Goal: Task Accomplishment & Management: Manage account settings

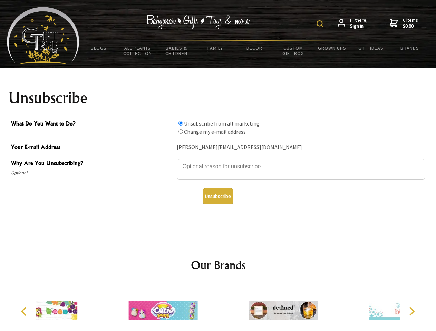
click at [321, 24] on img at bounding box center [320, 23] width 7 height 7
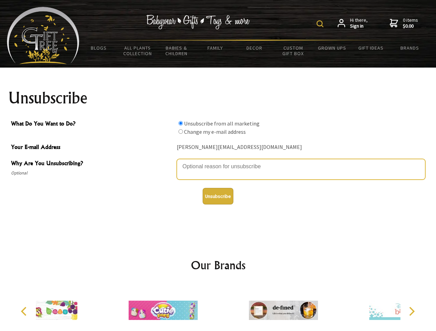
click at [218, 162] on textarea "Why Are You Unsubscribing?" at bounding box center [301, 169] width 249 height 21
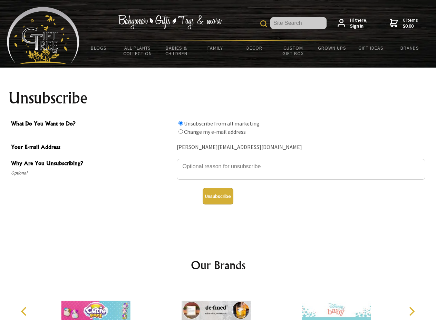
click at [181, 123] on input "What Do You Want to Do?" at bounding box center [180, 123] width 4 height 4
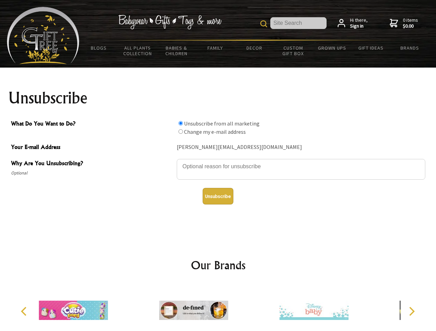
click at [181, 132] on input "What Do You Want to Do?" at bounding box center [180, 131] width 4 height 4
radio input "true"
click at [218, 196] on button "Unsubscribe" at bounding box center [218, 196] width 31 height 17
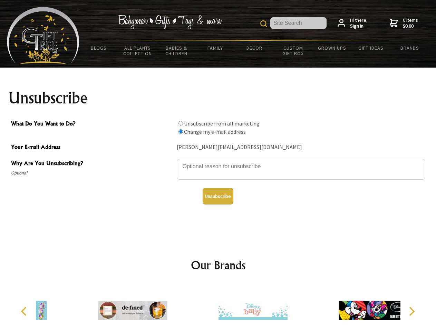
click at [25, 312] on icon "Previous" at bounding box center [24, 311] width 9 height 9
click at [412, 312] on icon "Next" at bounding box center [411, 311] width 9 height 9
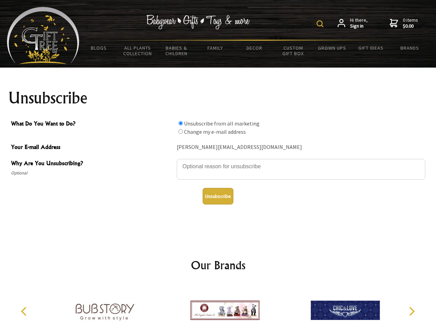
click at [321, 24] on img at bounding box center [320, 23] width 7 height 7
click at [218, 162] on textarea "Why Are You Unsubscribing?" at bounding box center [301, 169] width 249 height 21
click at [181, 123] on input "What Do You Want to Do?" at bounding box center [180, 123] width 4 height 4
click at [181, 132] on input "What Do You Want to Do?" at bounding box center [180, 131] width 4 height 4
click at [218, 196] on button "Unsubscribe" at bounding box center [218, 196] width 31 height 17
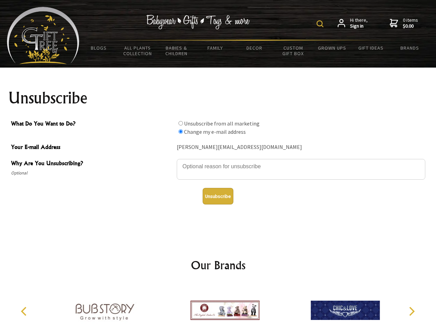
click at [218, 308] on img at bounding box center [225, 311] width 69 height 52
radio input "true"
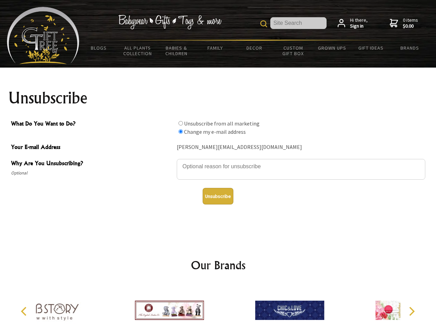
click at [25, 312] on icon "Previous" at bounding box center [24, 311] width 9 height 9
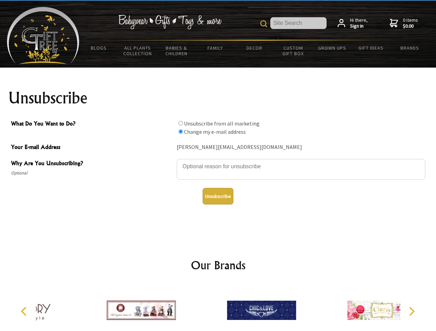
click at [412, 312] on icon "Next" at bounding box center [411, 311] width 9 height 9
